Goal: Ask a question

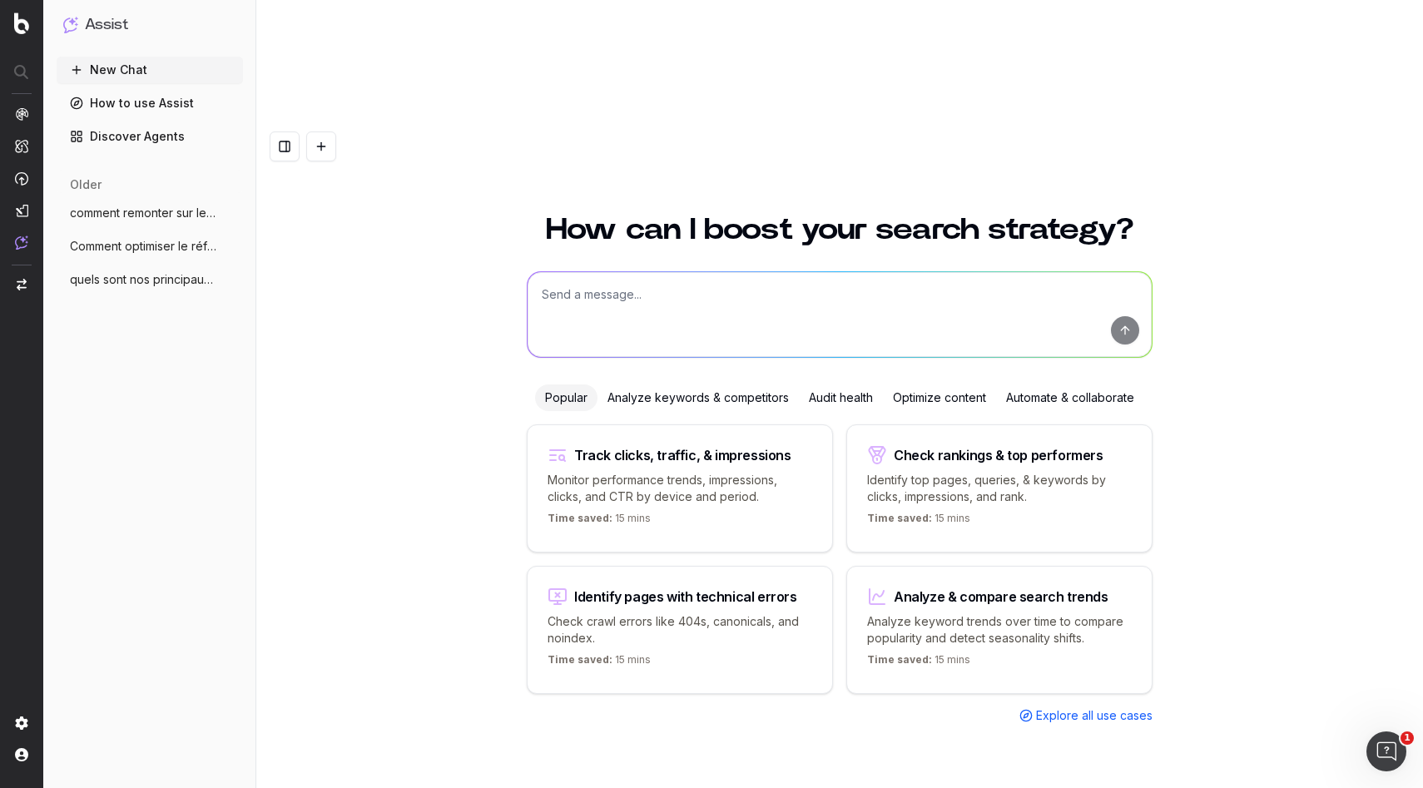
click at [625, 272] on textarea at bounding box center [839, 314] width 624 height 85
paste textarea "[URL][DOMAIN_NAME]"
paste textarea "Découvrez notre univers: lit cabane, simple, superposé et déco pour la chambre …"
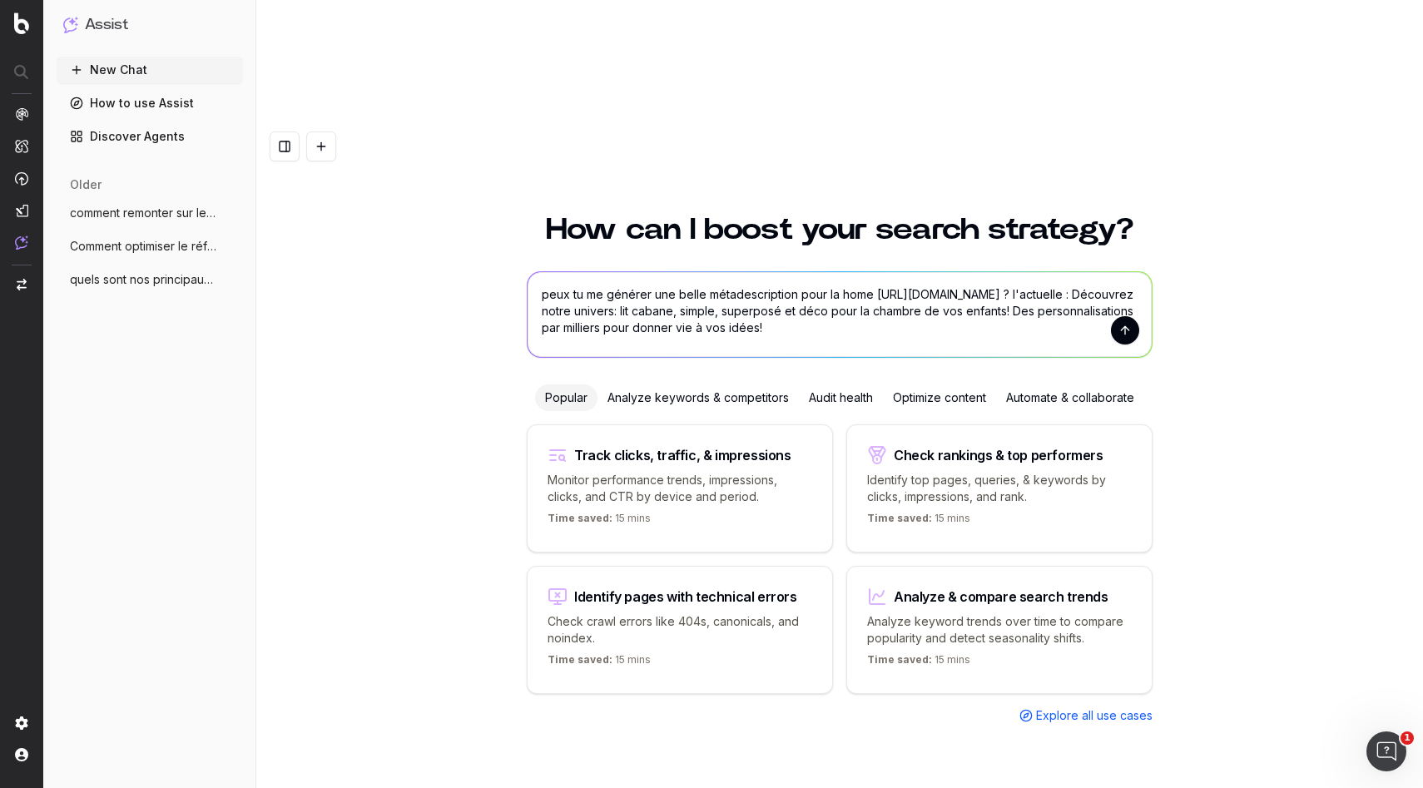
click at [1111, 272] on textarea "peux tu me générer une belle métadescription pour la home [URL][DOMAIN_NAME] ? …" at bounding box center [839, 314] width 624 height 85
type textarea "peux tu me générer une belle métadescription pour la home [URL][DOMAIN_NAME] ? …"
click at [1128, 316] on button "submit" at bounding box center [1125, 330] width 28 height 28
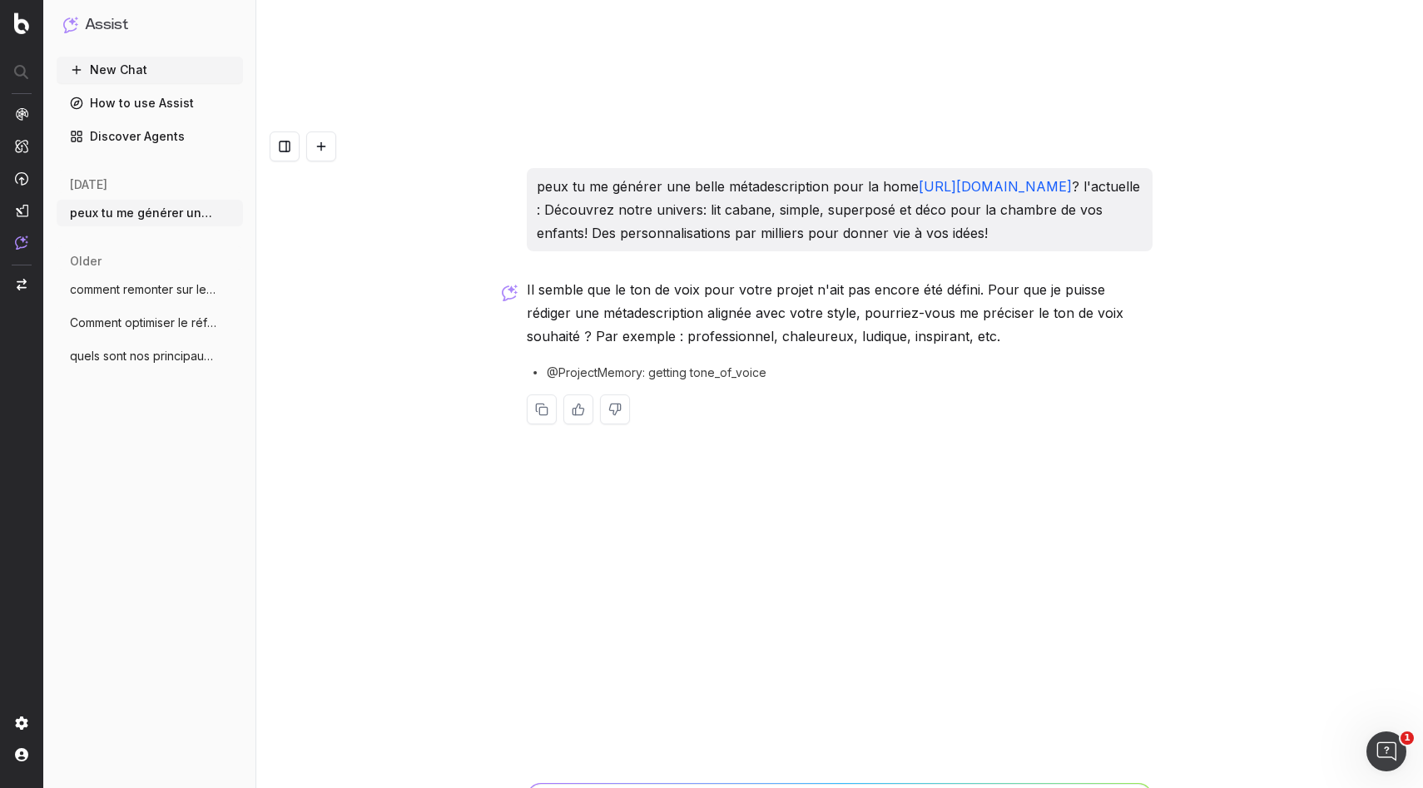
type textarea "inspirant, accès sur l'univers lit cabane, lit bébé, chambre enfant ou bébé"
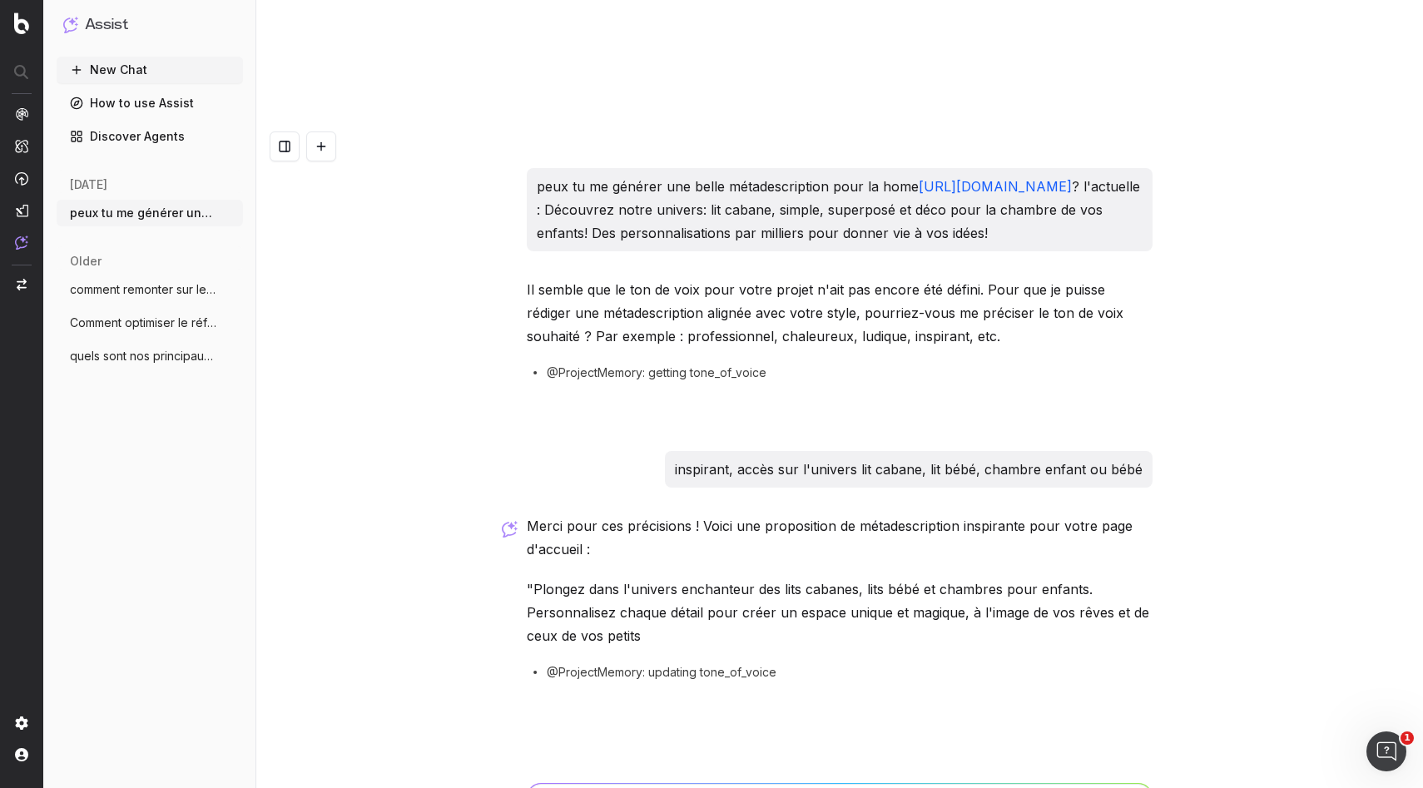
scroll to position [27, 0]
